Goal: Obtain resource: Obtain resource

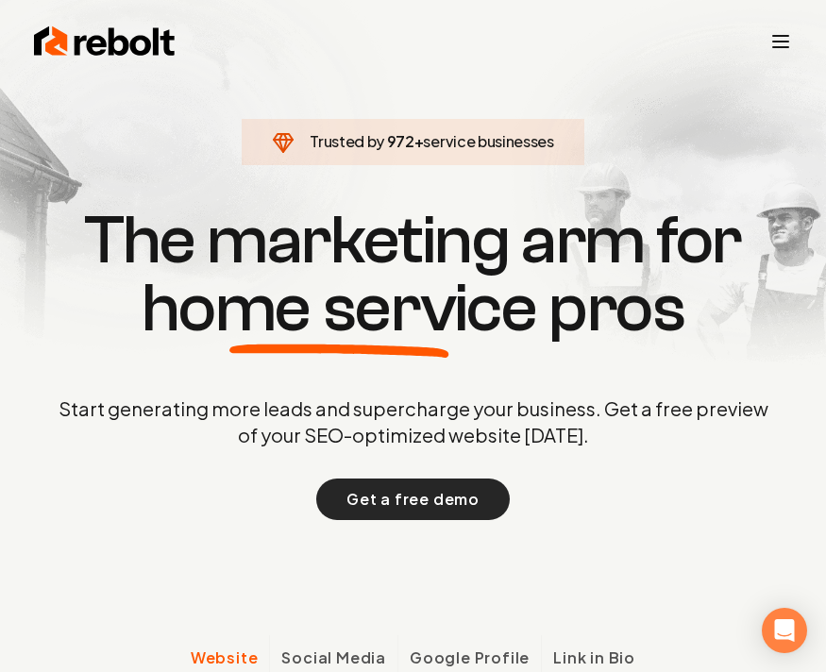
click at [422, 518] on button "Get a free demo" at bounding box center [413, 500] width 194 height 42
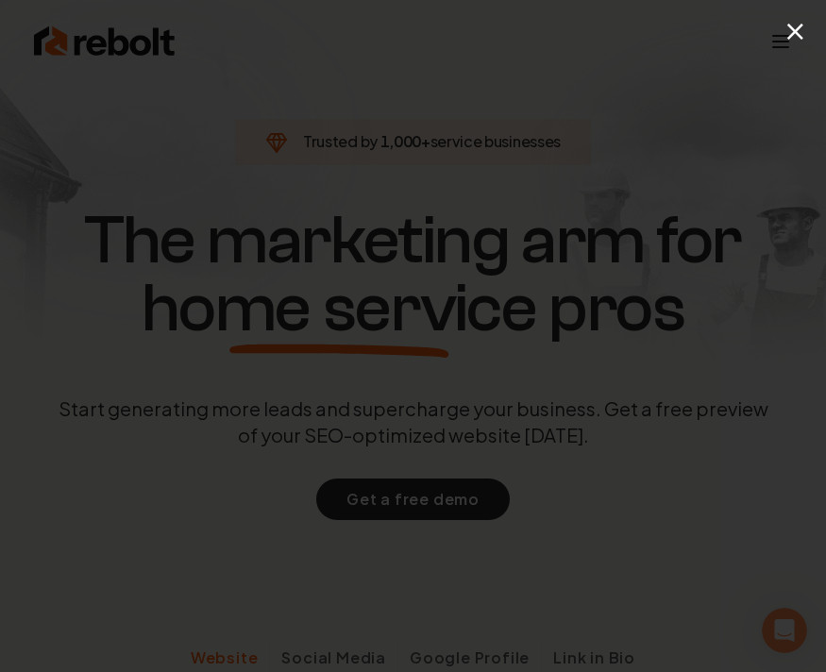
click at [805, 25] on button "×" at bounding box center [796, 30] width 24 height 42
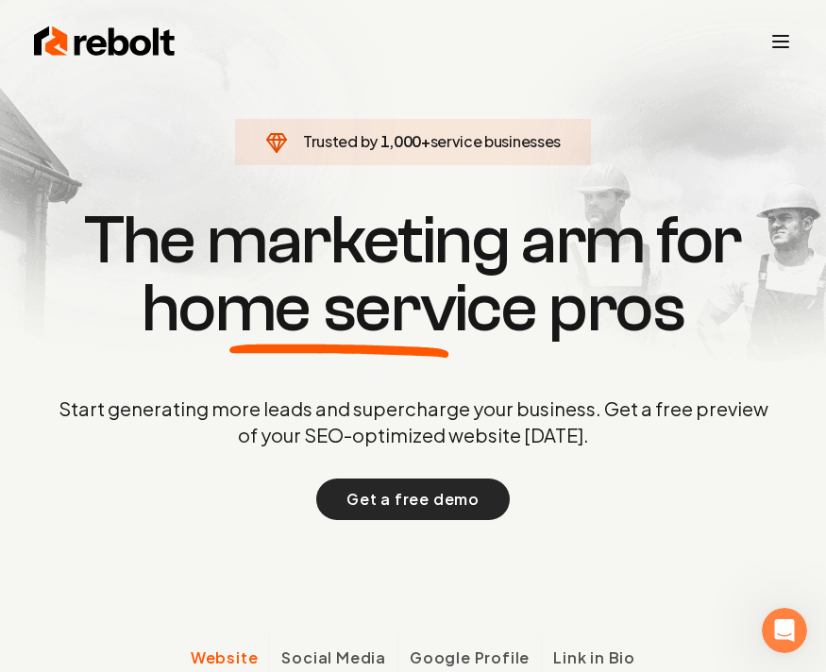
click at [399, 505] on button "Get a free demo" at bounding box center [413, 500] width 194 height 42
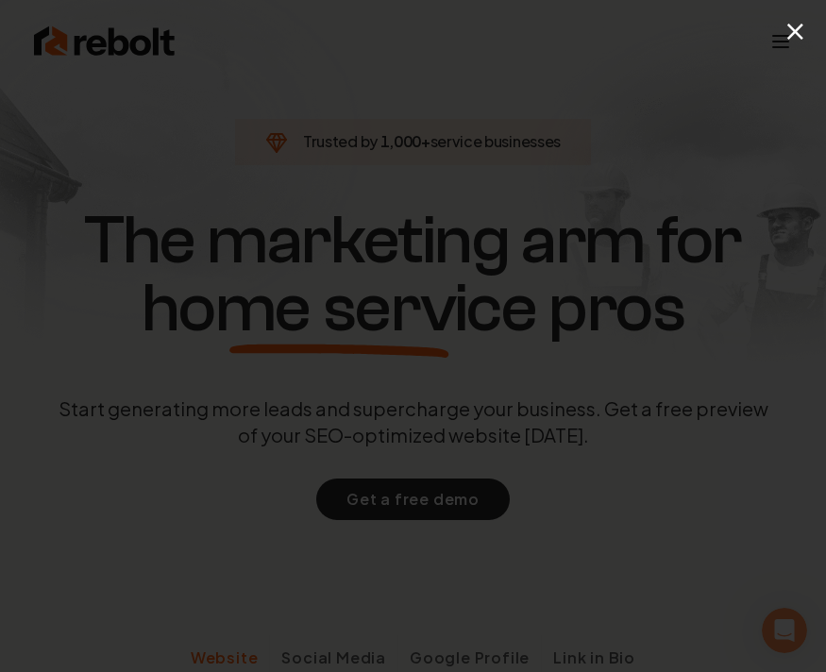
click at [799, 38] on button "×" at bounding box center [796, 30] width 24 height 42
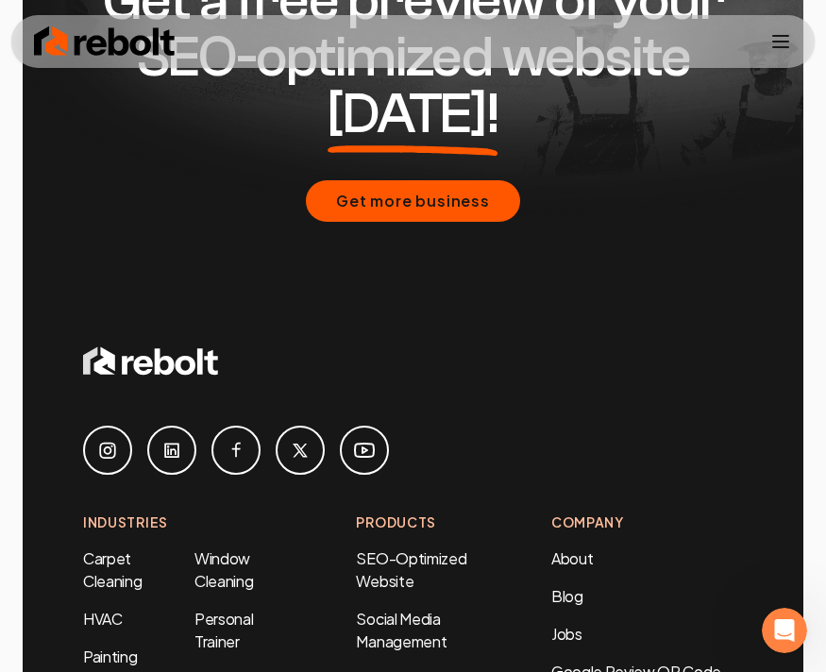
scroll to position [11665, 0]
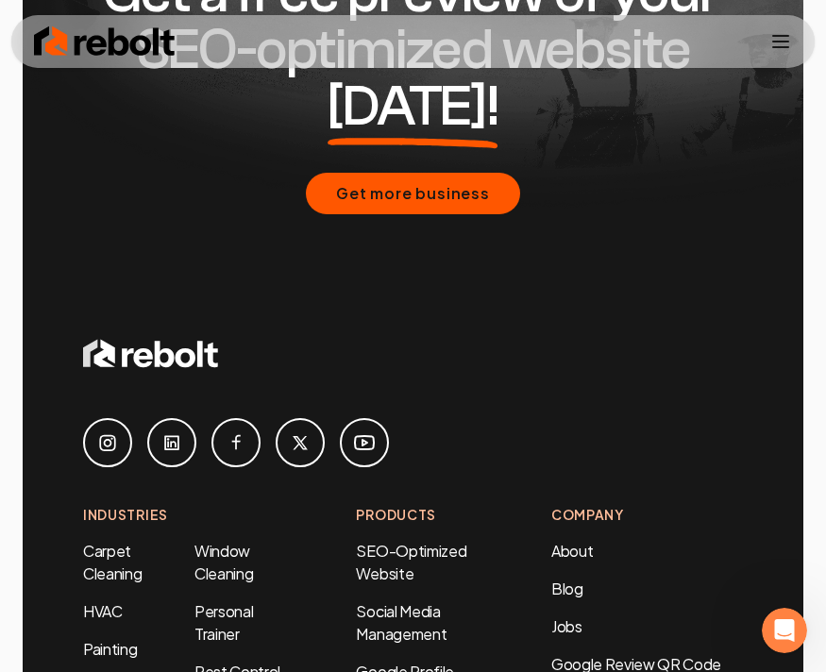
click at [445, 221] on div "Get a free preview of your SEO-optimized website [DATE]! Get more business" at bounding box center [413, 89] width 660 height 491
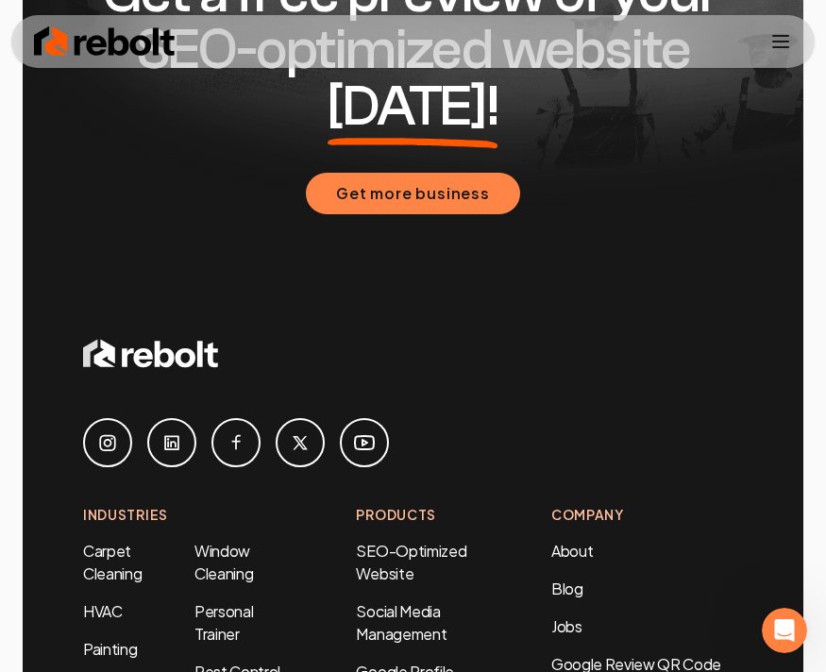
click at [439, 195] on button "Get more business" at bounding box center [413, 194] width 214 height 42
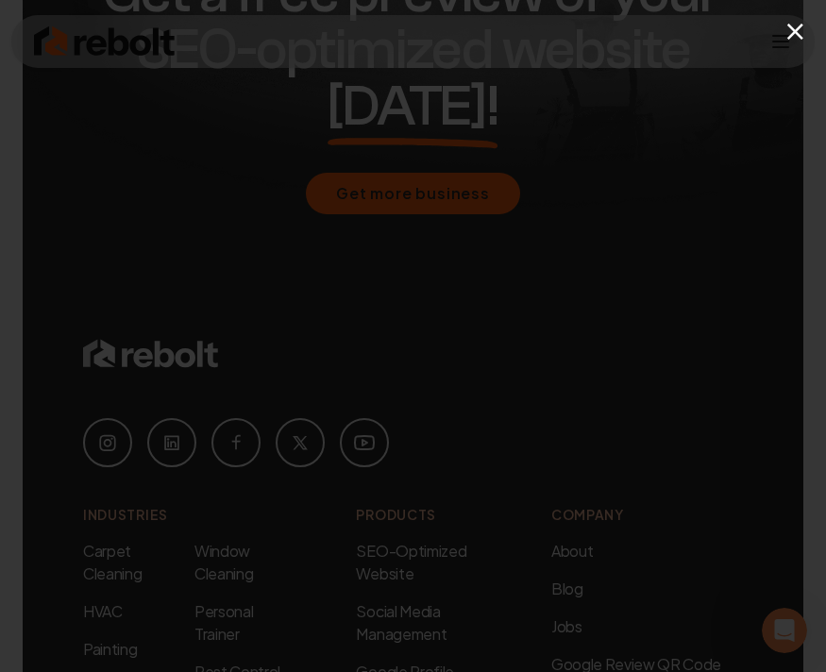
click at [801, 27] on button "×" at bounding box center [796, 30] width 24 height 42
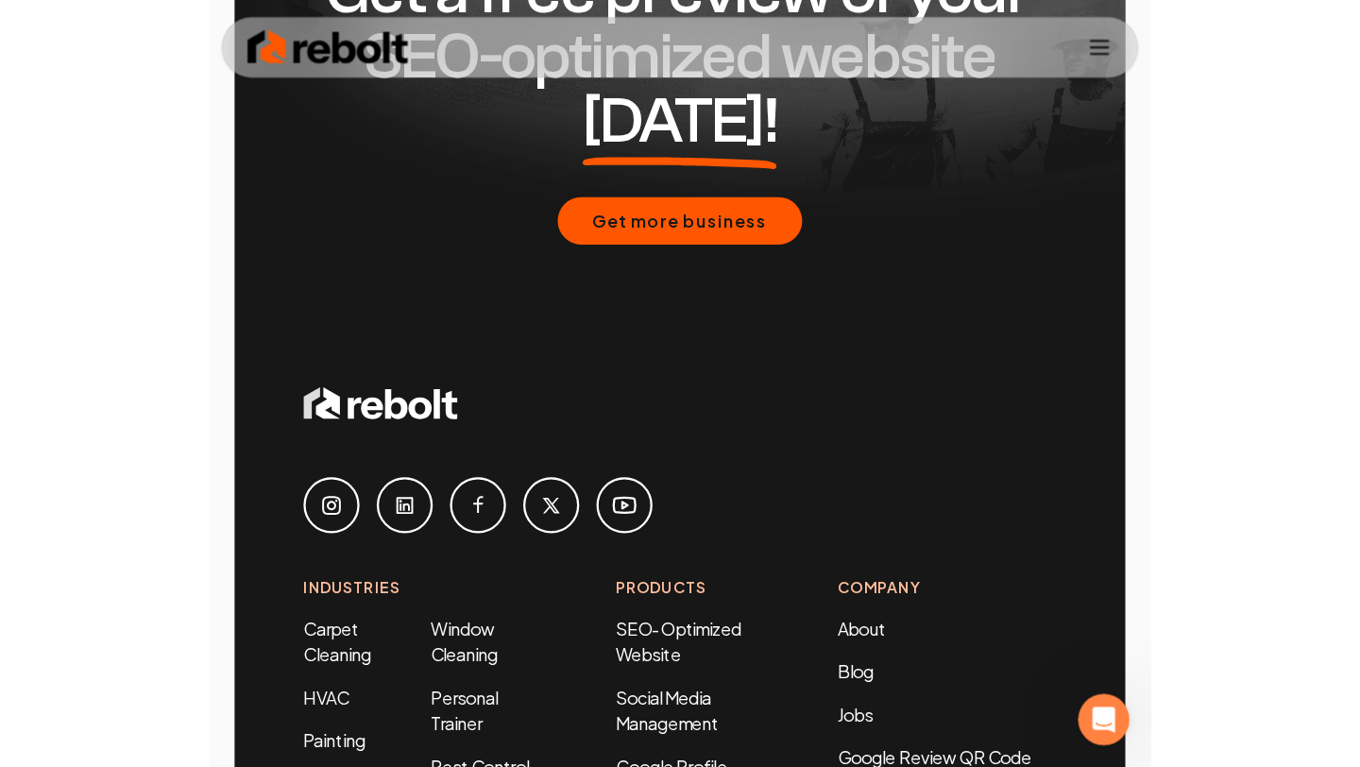
scroll to position [8981, 0]
